Goal: Information Seeking & Learning: Learn about a topic

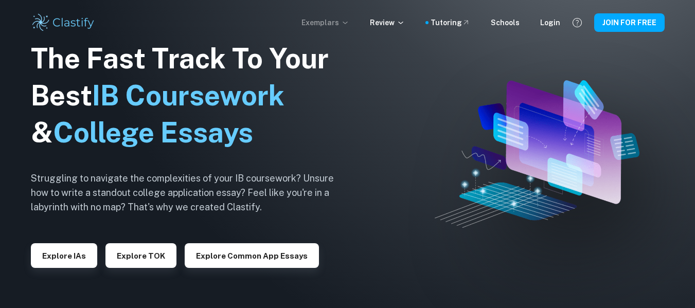
click at [347, 23] on icon at bounding box center [344, 23] width 5 height 3
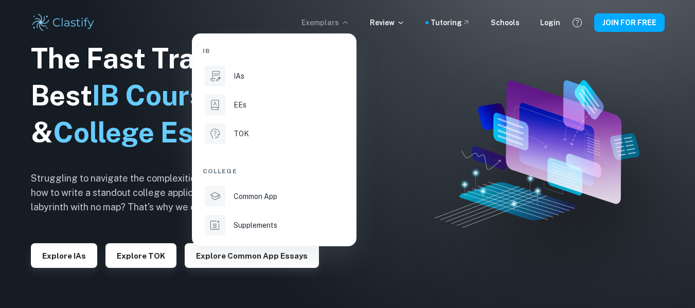
click at [403, 22] on div at bounding box center [347, 154] width 695 height 308
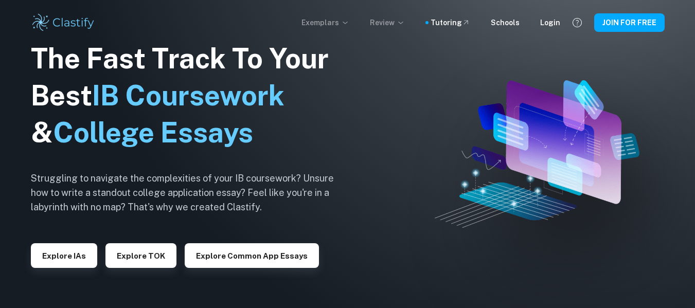
click at [405, 22] on icon at bounding box center [400, 23] width 8 height 8
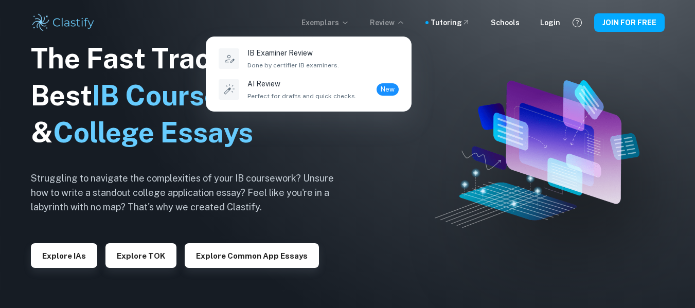
click at [351, 21] on div at bounding box center [347, 154] width 695 height 308
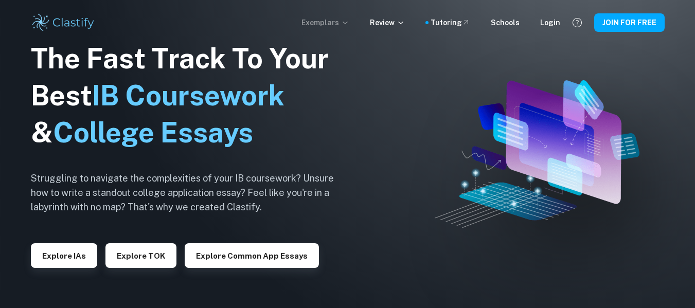
click at [349, 21] on icon at bounding box center [345, 23] width 8 height 8
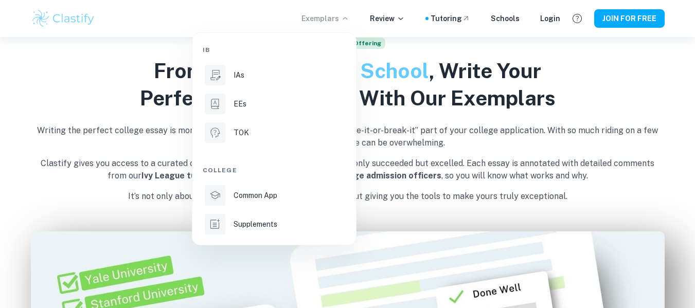
click at [80, 233] on div at bounding box center [347, 154] width 695 height 308
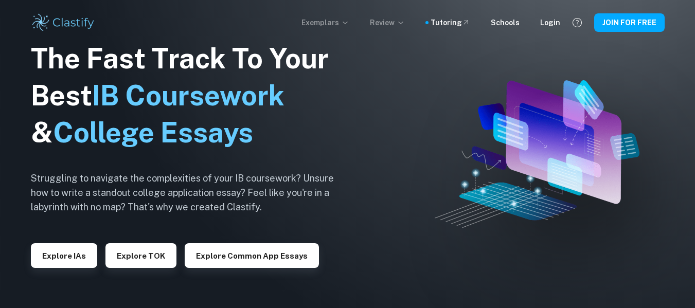
click at [405, 23] on icon at bounding box center [400, 23] width 8 height 8
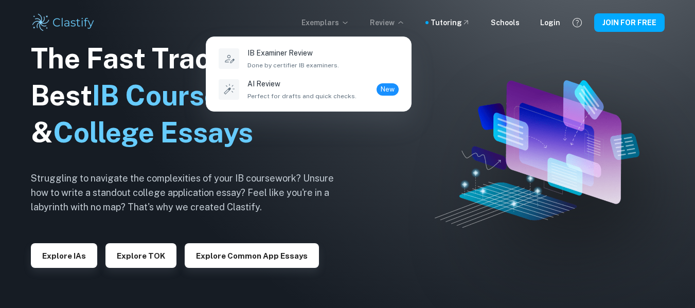
click at [353, 20] on div at bounding box center [347, 154] width 695 height 308
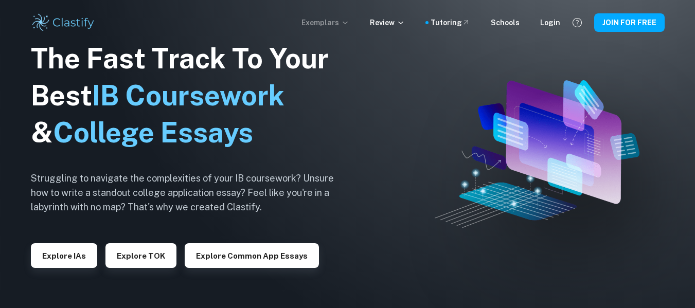
click at [349, 20] on icon at bounding box center [345, 23] width 8 height 8
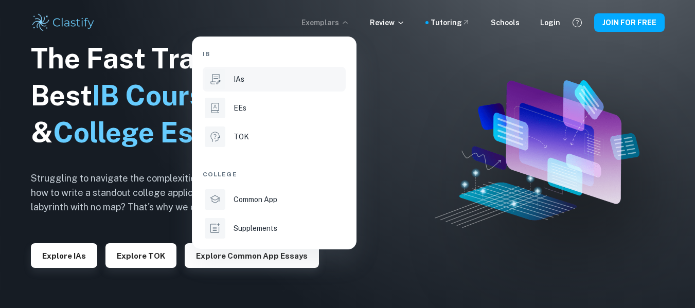
click at [240, 82] on p "IAs" at bounding box center [238, 79] width 11 height 11
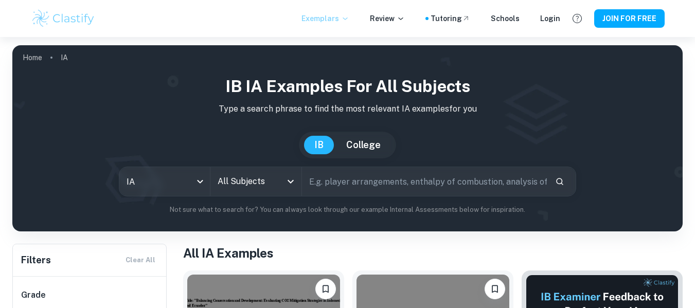
scroll to position [5, 0]
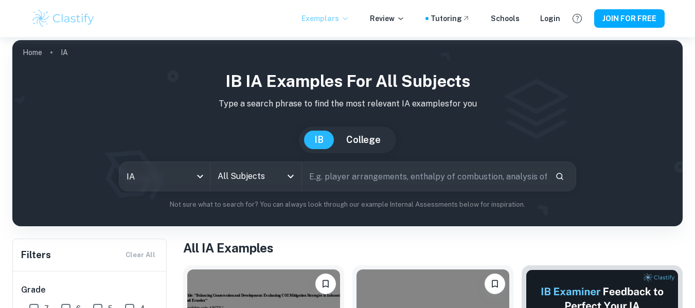
click at [291, 173] on icon "Open" at bounding box center [290, 176] width 12 height 12
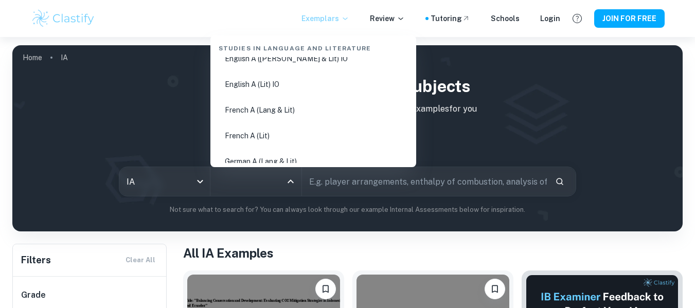
scroll to position [221, 0]
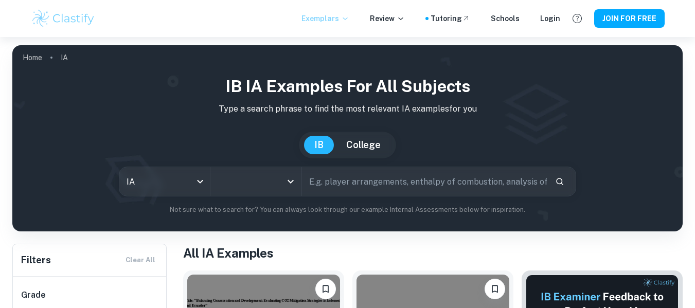
click at [288, 181] on icon "Open" at bounding box center [290, 182] width 6 height 4
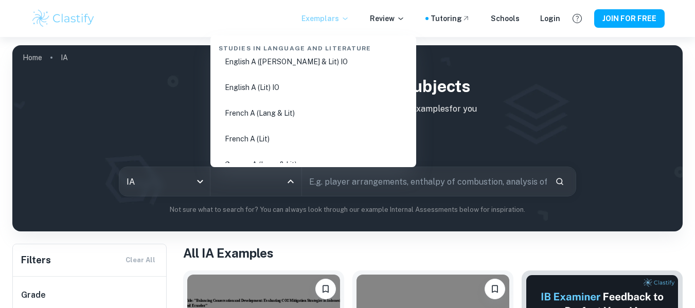
scroll to position [224, 0]
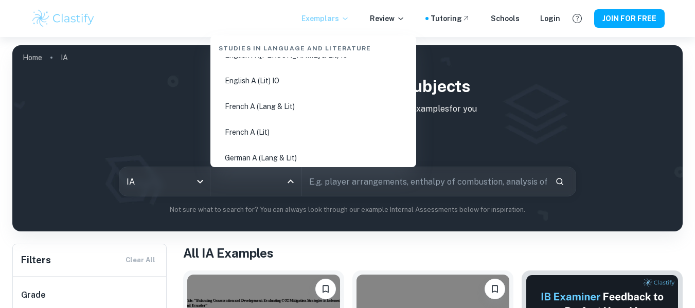
click at [267, 138] on li "French A (Lit)" at bounding box center [312, 132] width 197 height 24
type input "French A (Lit)"
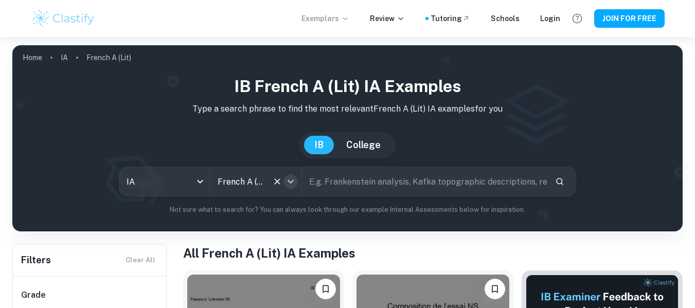
click at [289, 186] on icon "Open" at bounding box center [290, 181] width 12 height 12
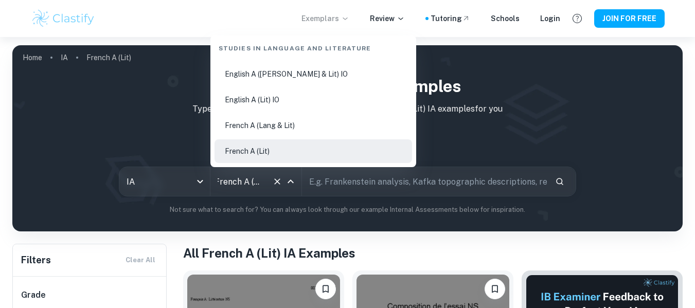
scroll to position [176, 0]
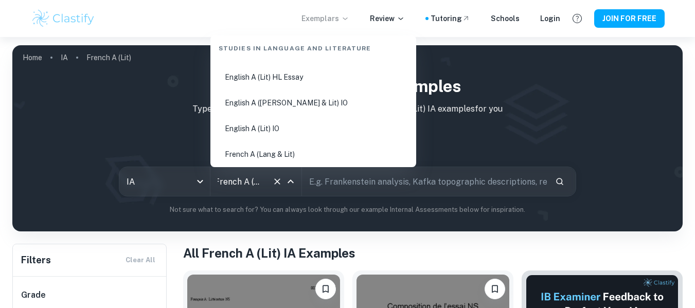
click at [306, 77] on li "English A (Lit) HL Essay" at bounding box center [312, 77] width 197 height 24
type input "English A (Lit) HL Essay"
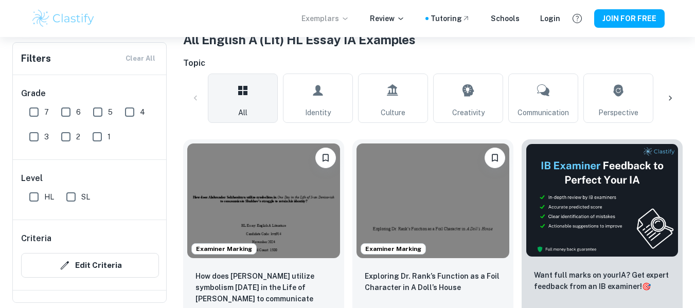
scroll to position [214, 0]
click at [32, 107] on input "7" at bounding box center [34, 112] width 21 height 21
checkbox input "true"
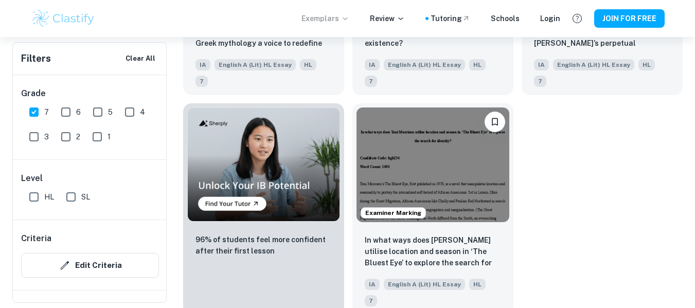
scroll to position [712, 0]
click at [36, 198] on input "HL" at bounding box center [34, 197] width 21 height 21
checkbox input "true"
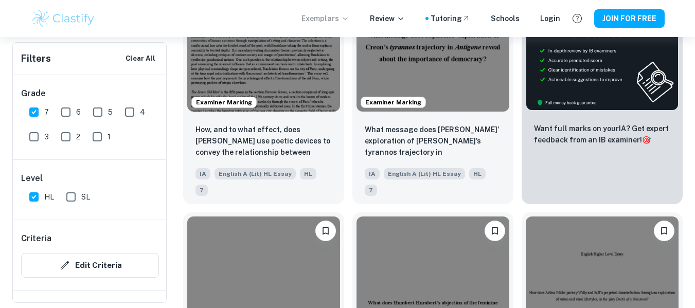
scroll to position [384, 0]
click at [69, 196] on input "SL" at bounding box center [71, 197] width 21 height 21
checkbox input "true"
click at [32, 196] on input "HL" at bounding box center [34, 197] width 21 height 21
checkbox input "false"
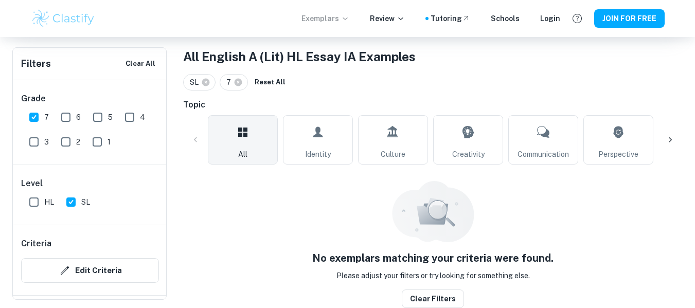
scroll to position [196, 0]
click at [38, 116] on input "7" at bounding box center [34, 117] width 21 height 21
checkbox input "false"
click at [28, 205] on input "HL" at bounding box center [34, 202] width 21 height 21
checkbox input "true"
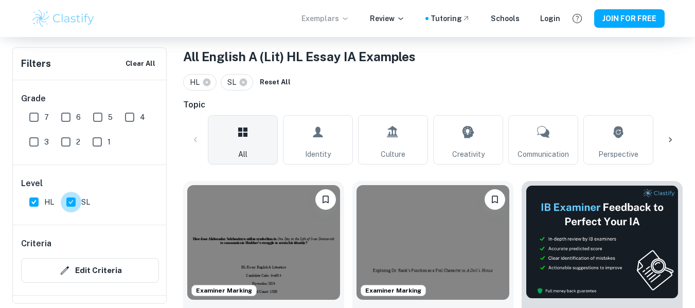
click at [70, 201] on input "SL" at bounding box center [71, 202] width 21 height 21
checkbox input "false"
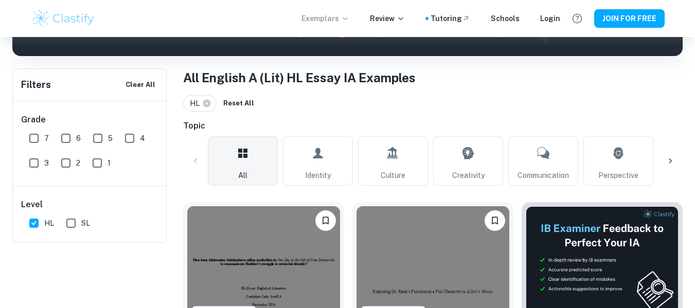
scroll to position [0, 0]
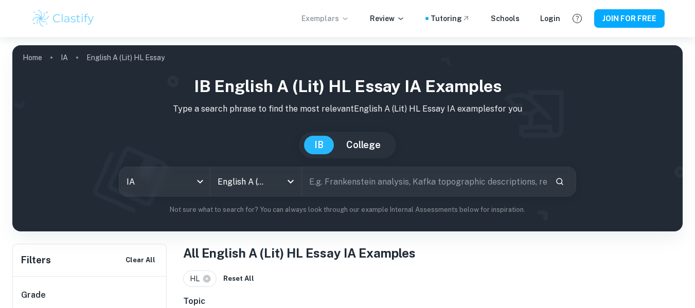
click at [364, 149] on button "College" at bounding box center [363, 145] width 55 height 19
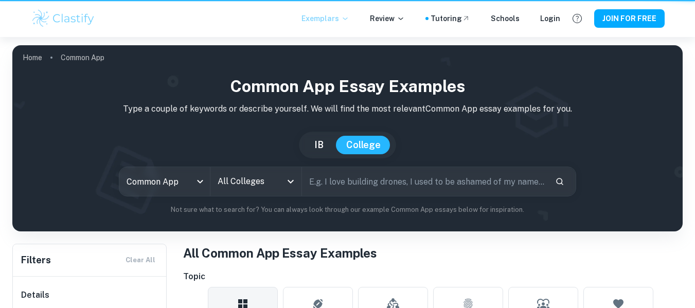
click at [366, 149] on button "College" at bounding box center [363, 145] width 55 height 19
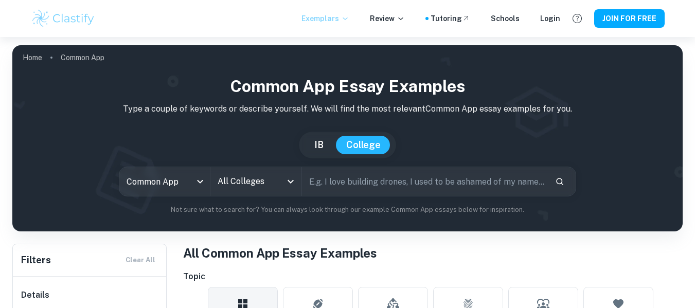
click at [319, 142] on button "IB" at bounding box center [319, 145] width 30 height 19
type input "ia"
